Goal: Find specific page/section

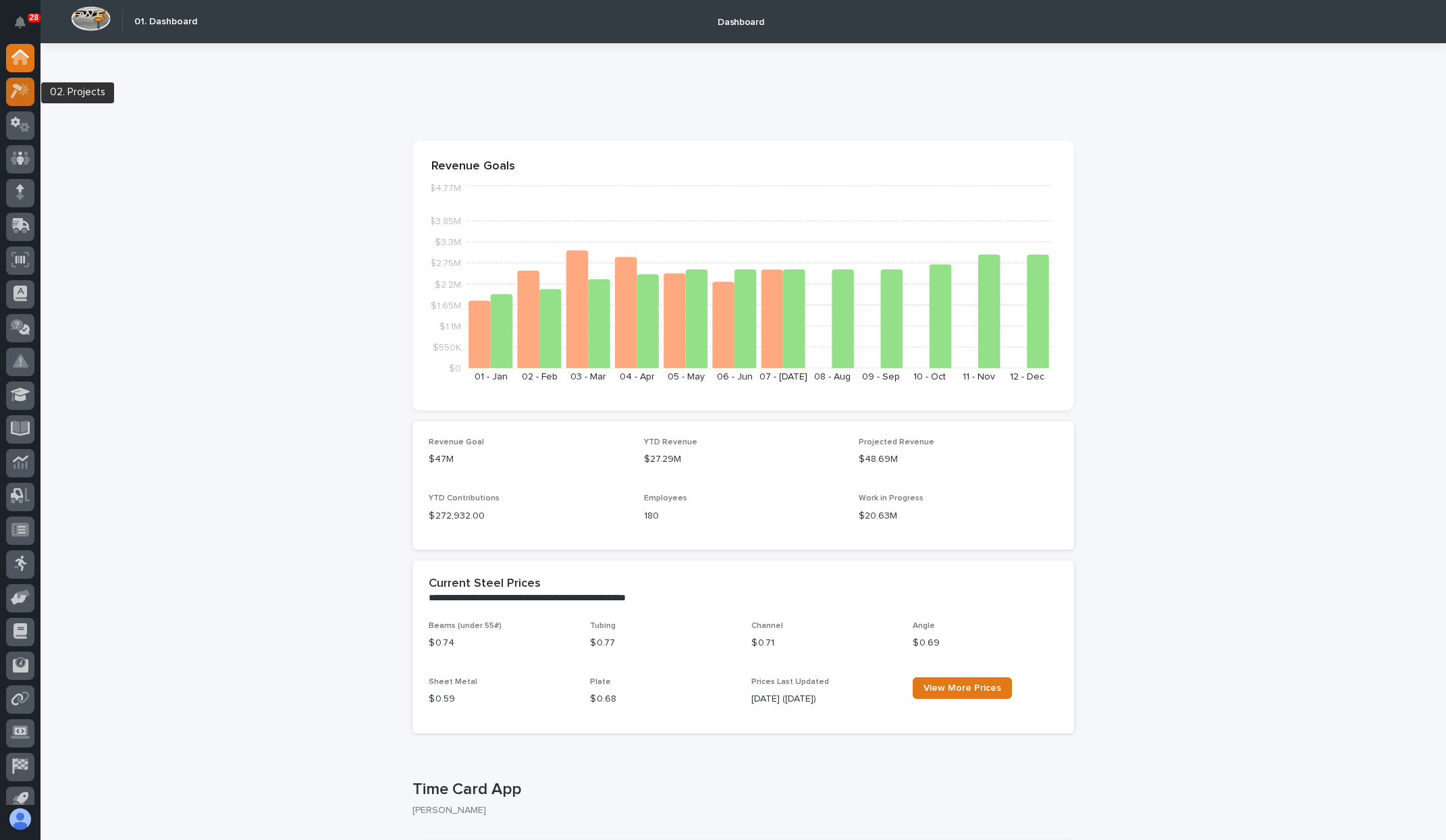
click at [25, 88] on icon at bounding box center [24, 89] width 11 height 13
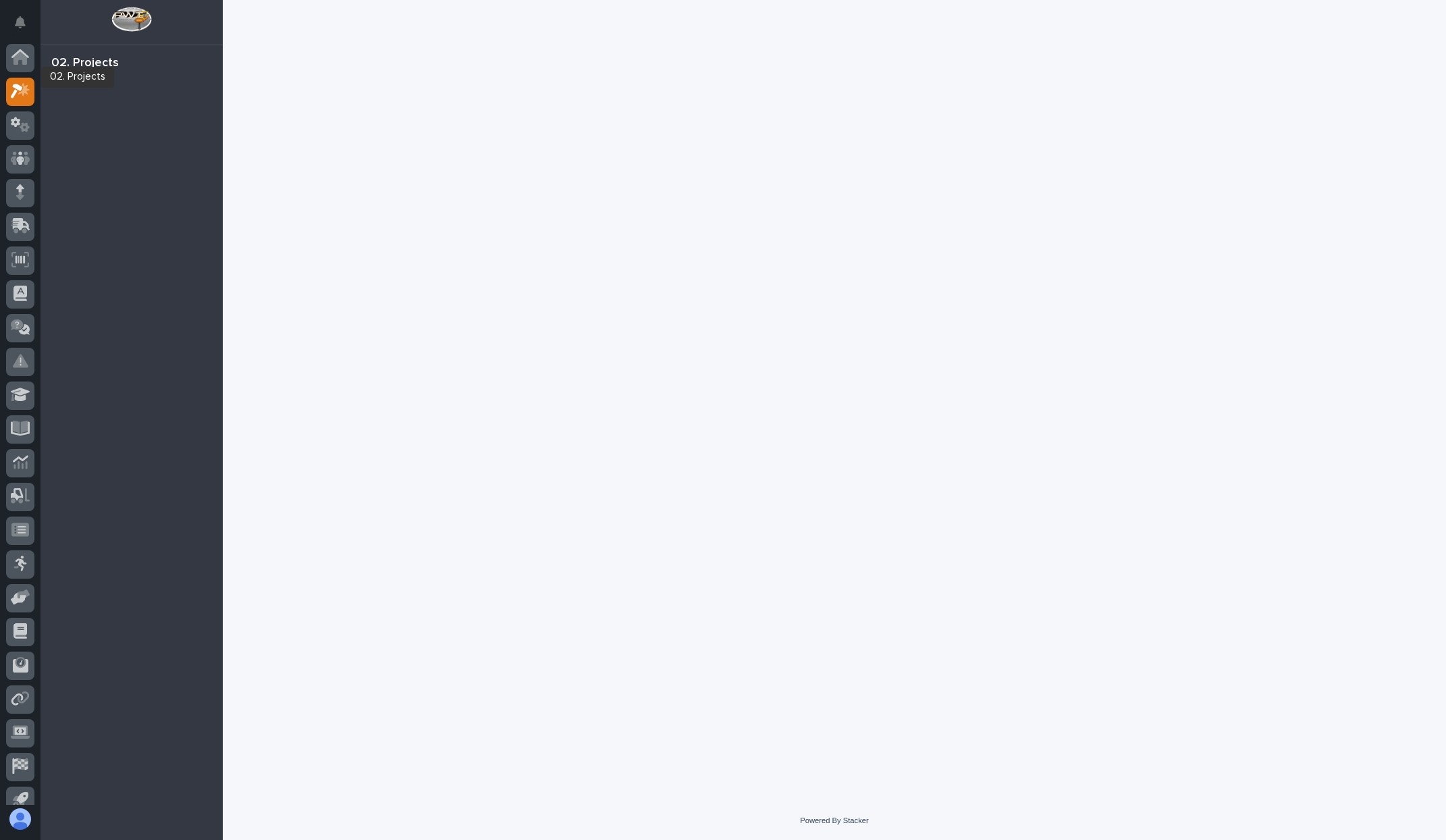
scroll to position [15, 0]
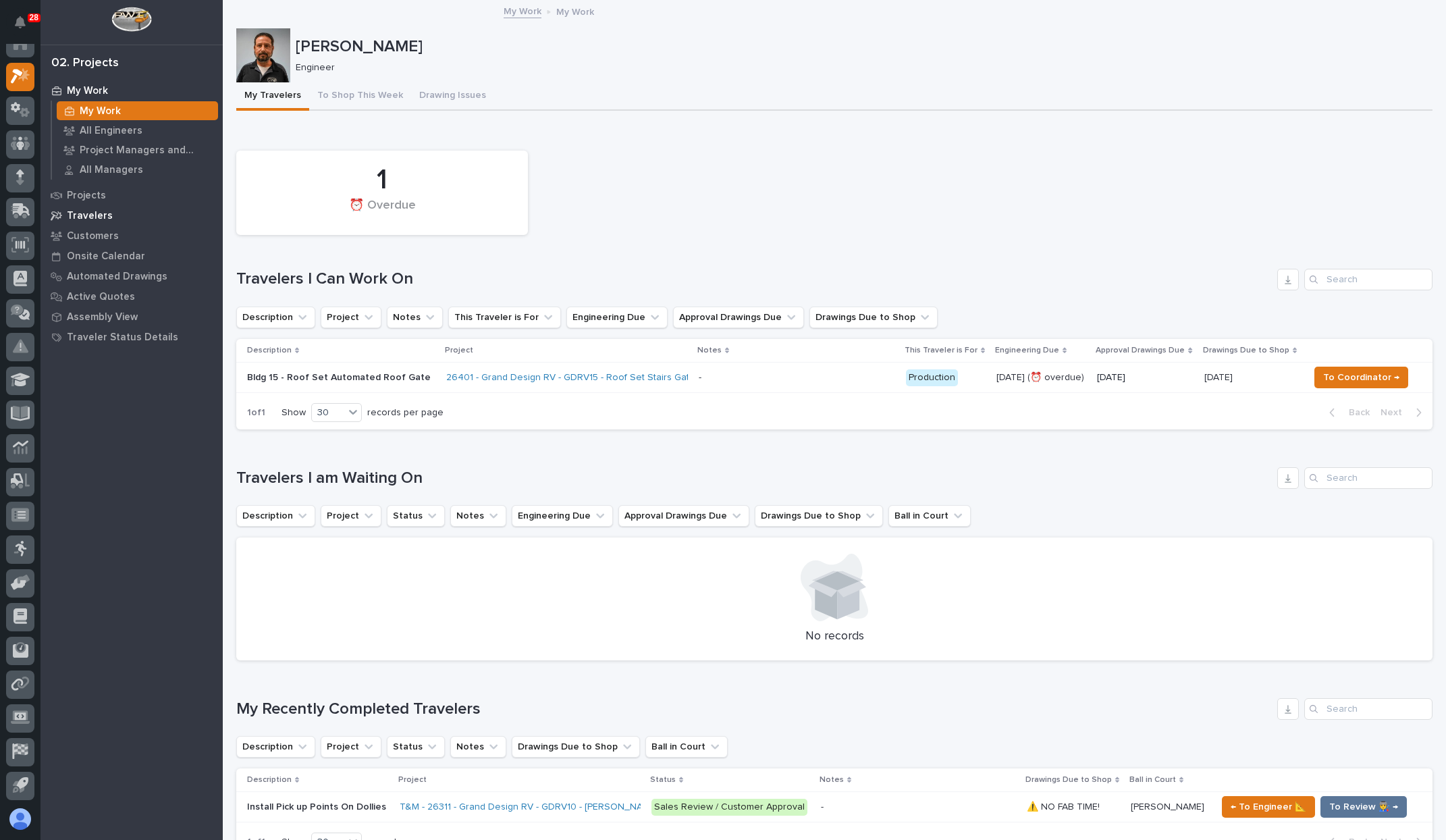
click at [108, 207] on div "Travelers" at bounding box center [131, 216] width 176 height 19
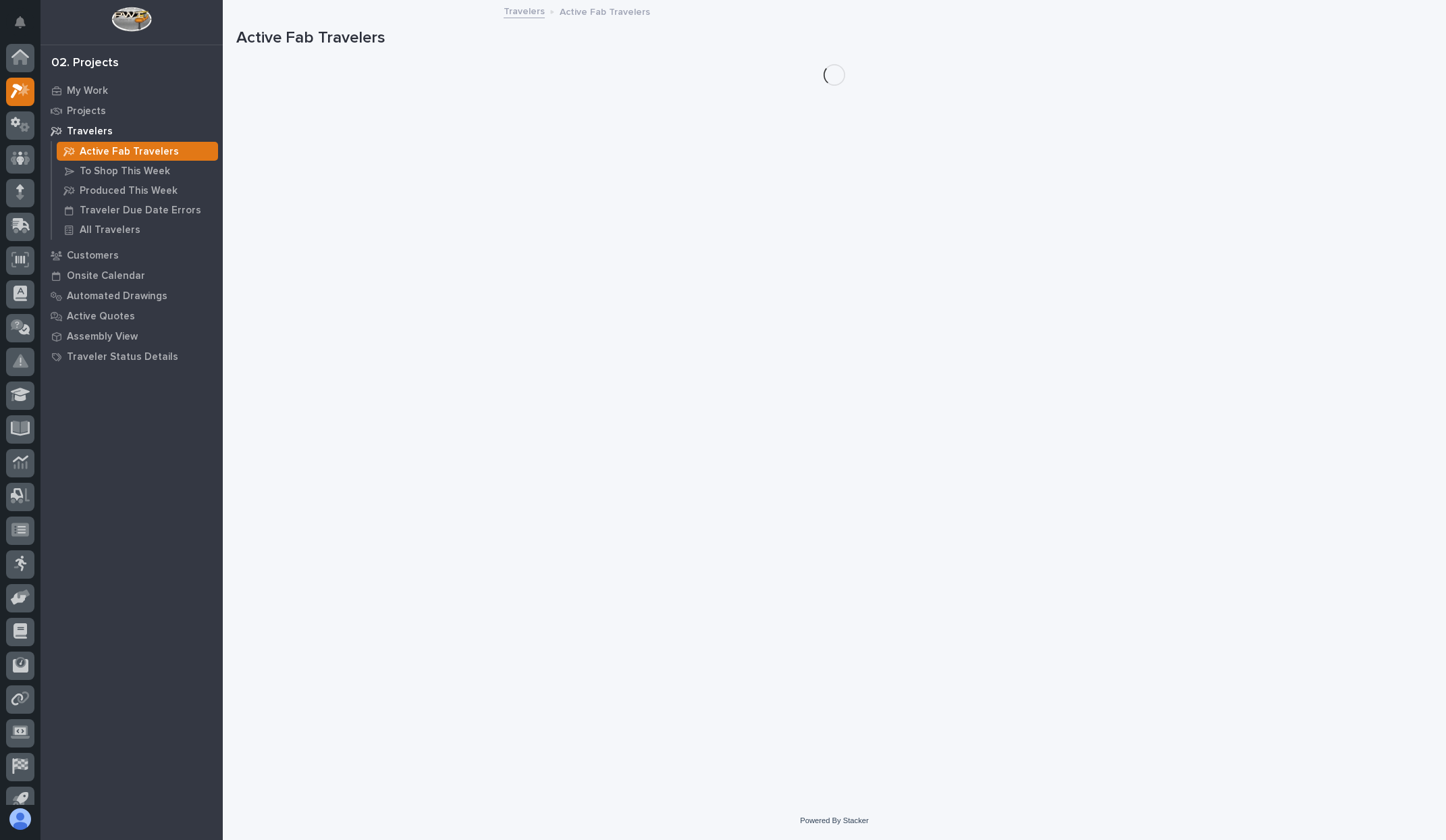
scroll to position [15, 0]
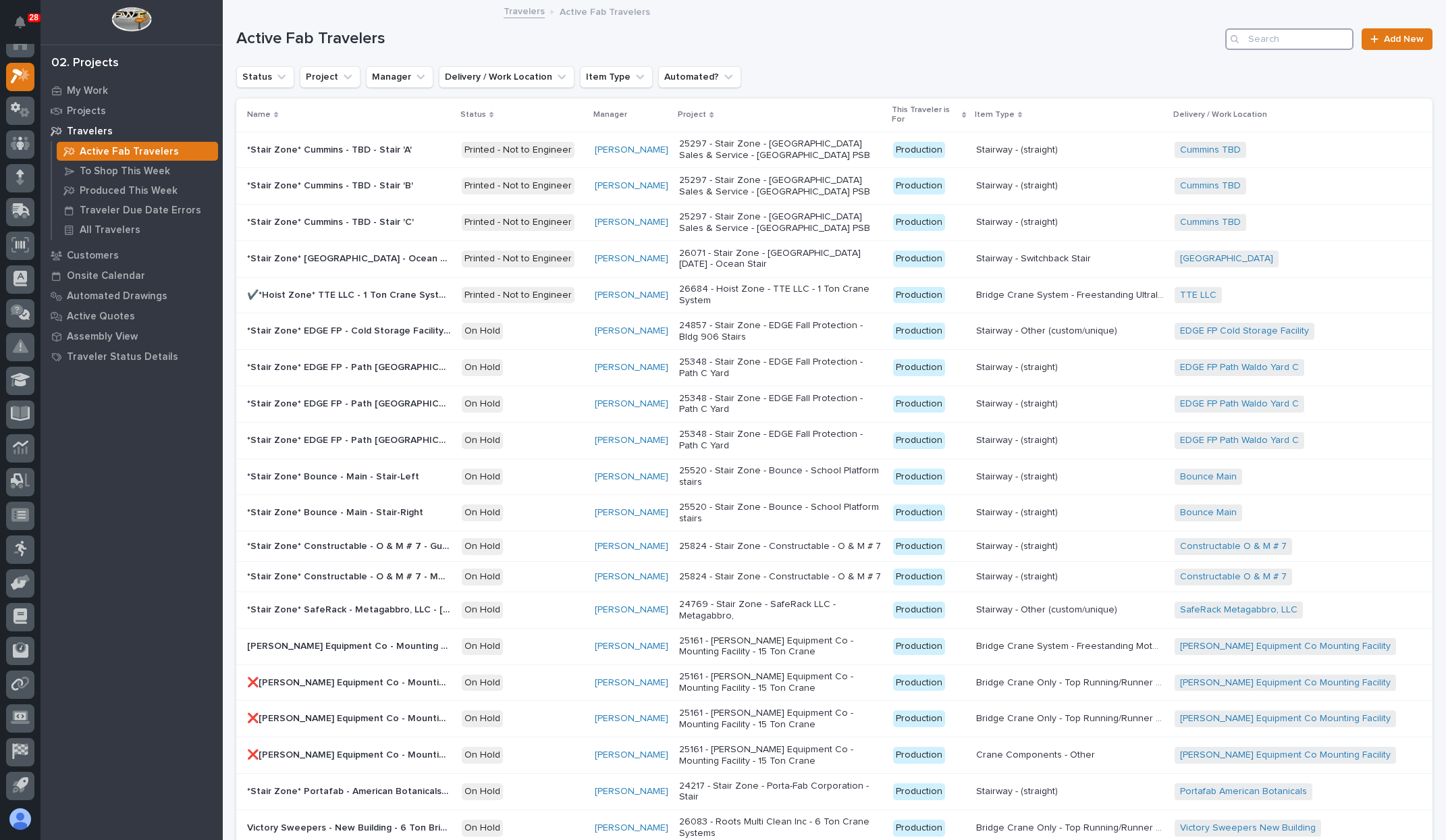
click at [1306, 44] on input "Search" at bounding box center [1289, 39] width 128 height 22
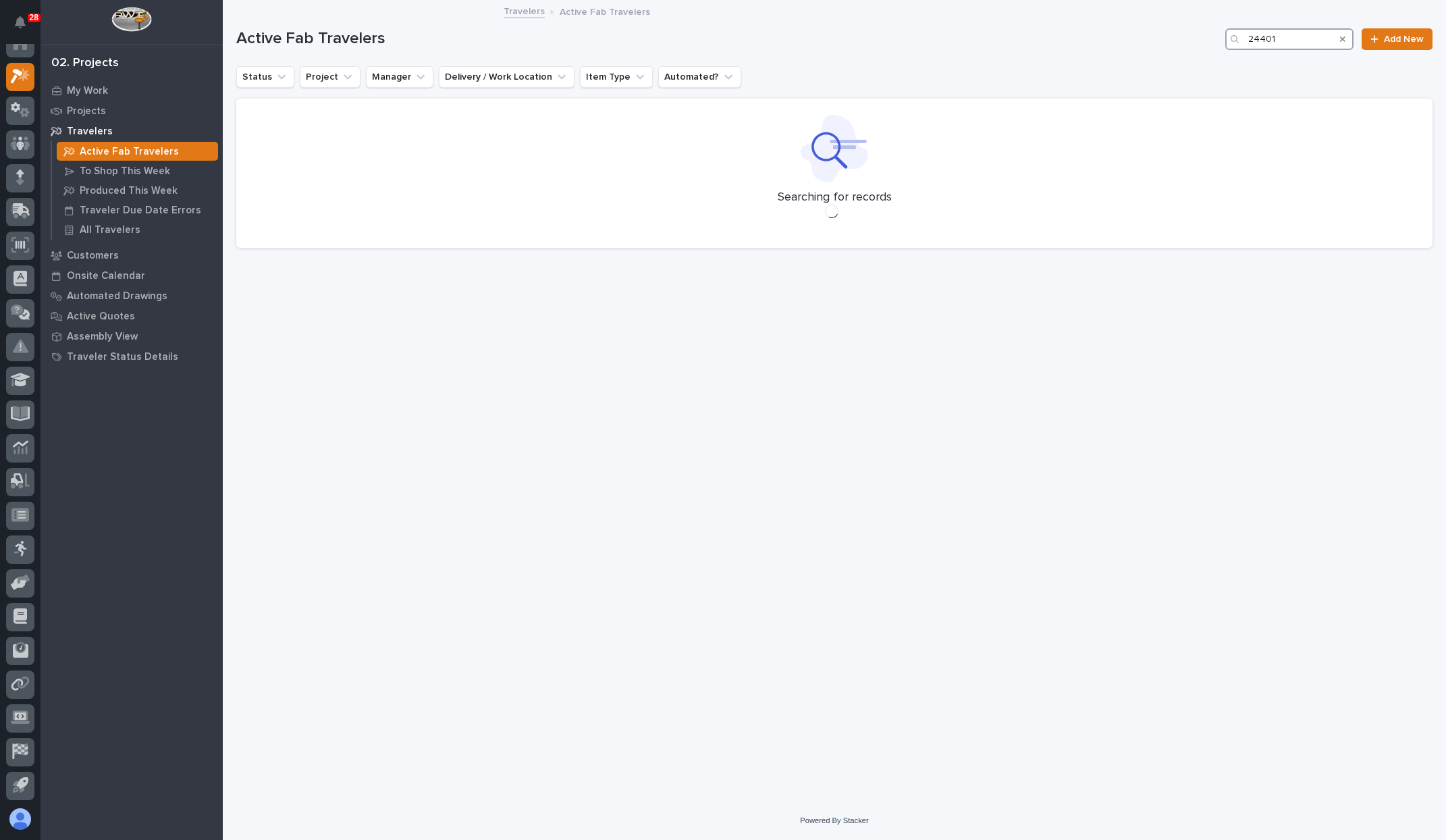
type input "24401"
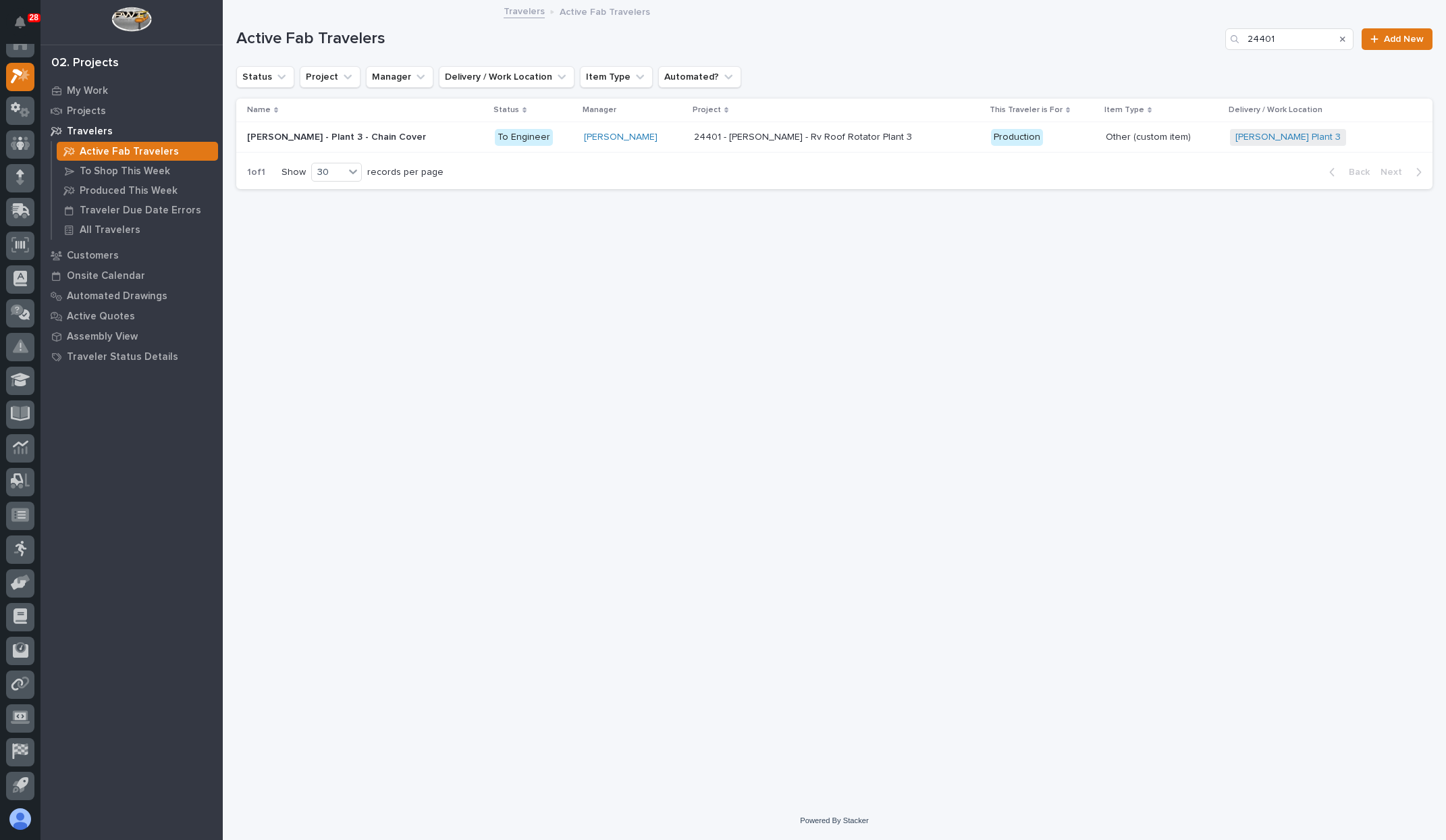
click at [899, 137] on p "24401 - [PERSON_NAME] - Rv Roof Rotator Plant 3" at bounding box center [812, 138] width 237 height 11
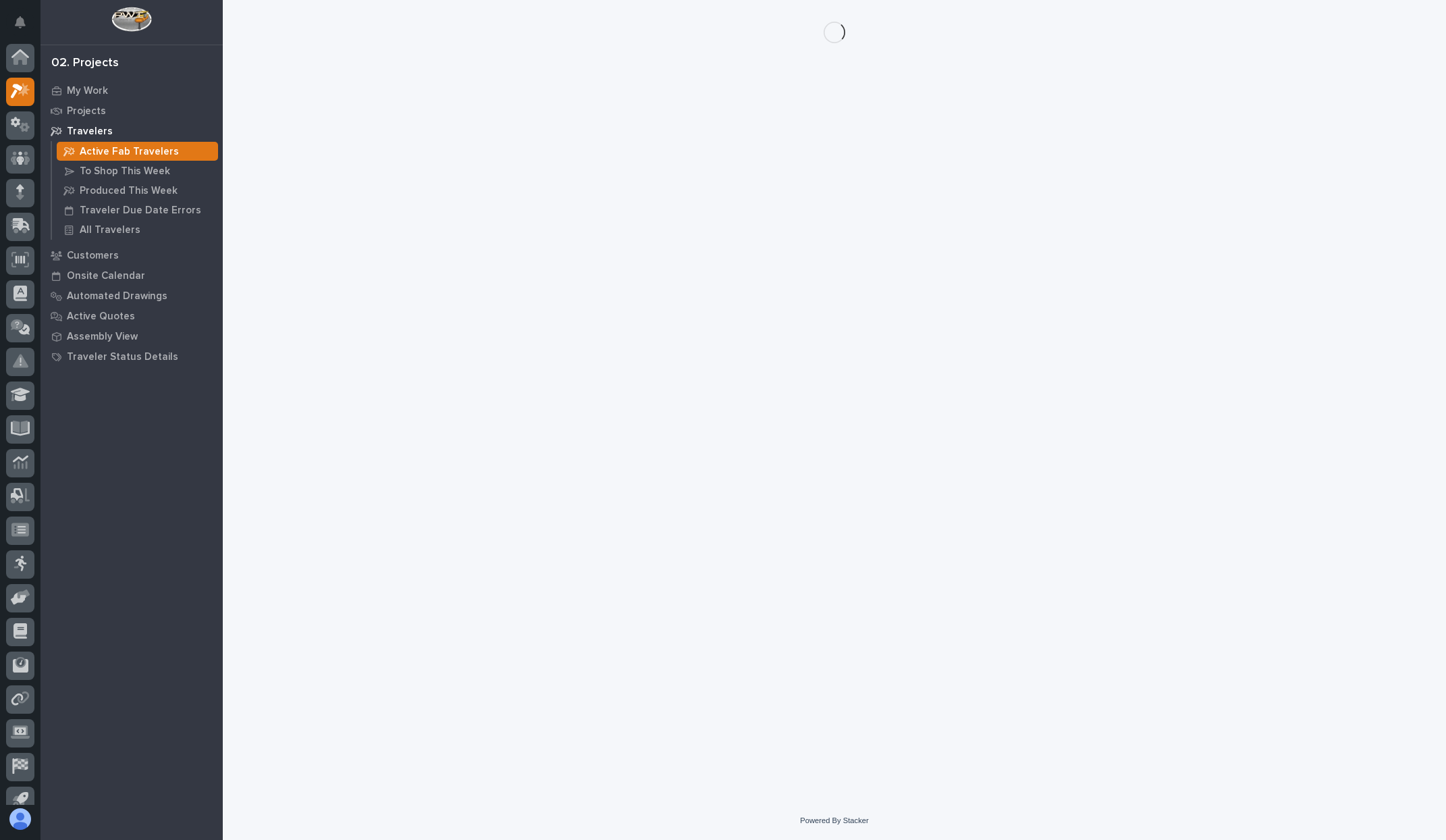
scroll to position [15, 0]
